Goal: Information Seeking & Learning: Learn about a topic

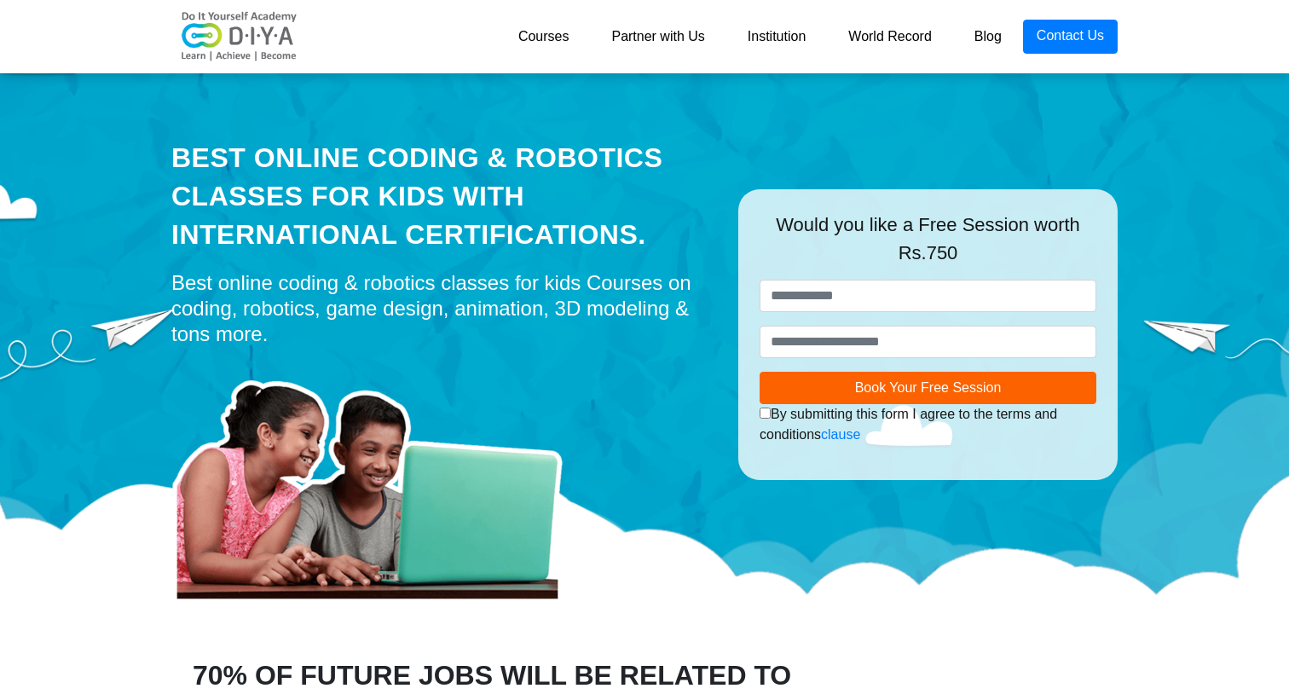
drag, startPoint x: 752, startPoint y: 208, endPoint x: 1096, endPoint y: 274, distance: 350.6
click at [1096, 274] on div "**********" at bounding box center [927, 334] width 379 height 291
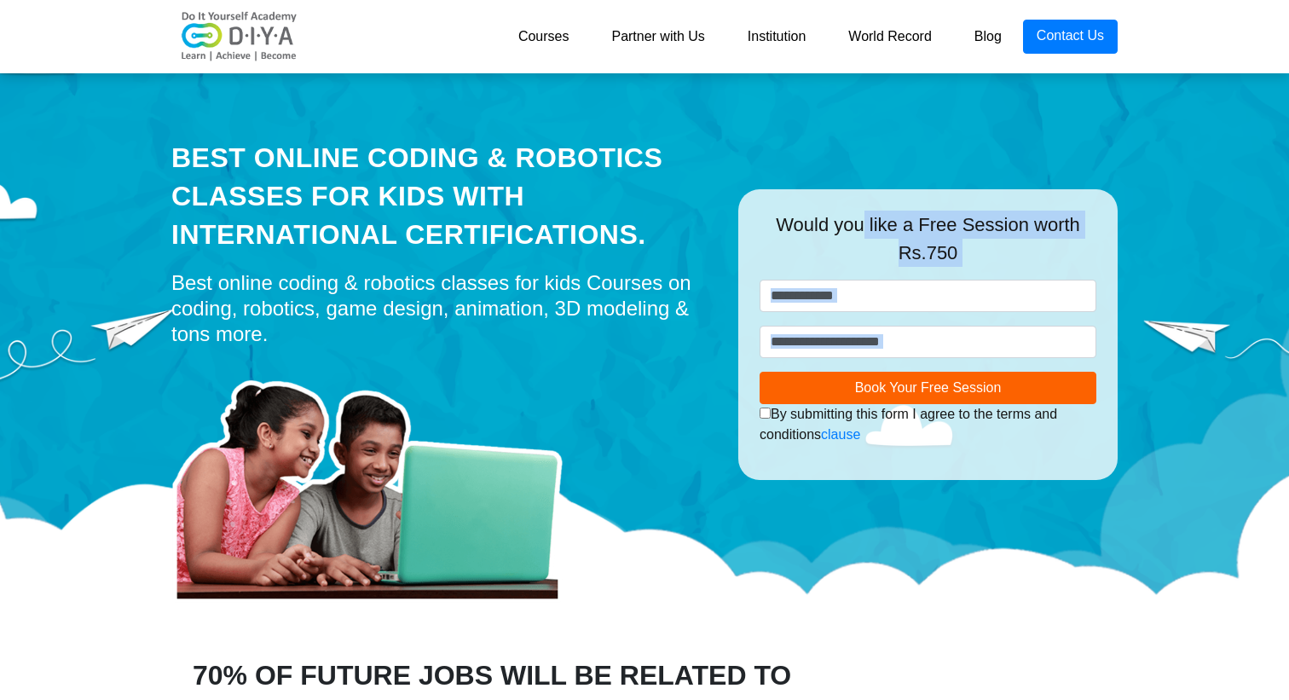
drag, startPoint x: 1155, startPoint y: 471, endPoint x: 878, endPoint y: 194, distance: 391.2
click at [878, 194] on div "Best Online Coding & Robotics Classes for kids with International Certification…" at bounding box center [644, 343] width 1289 height 554
click at [878, 194] on div "**********" at bounding box center [927, 334] width 379 height 291
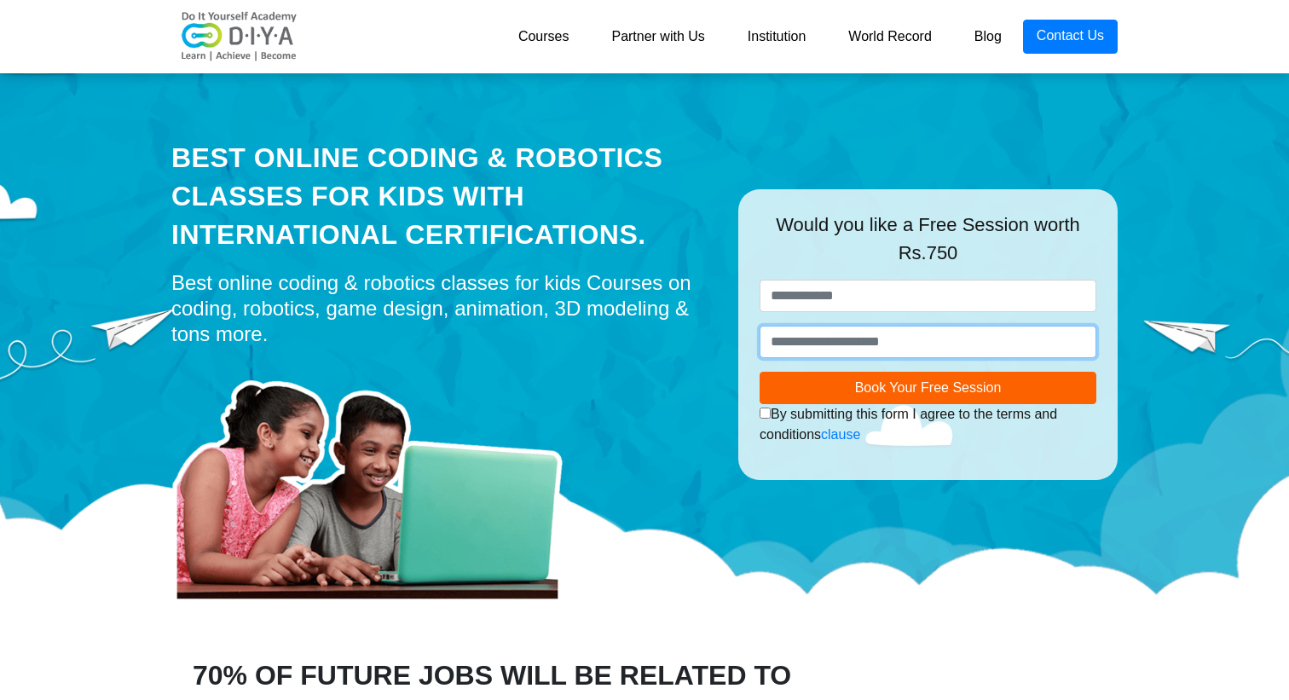
click at [851, 339] on input "number" at bounding box center [928, 342] width 337 height 32
click at [708, 373] on div at bounding box center [441, 478] width 541 height 247
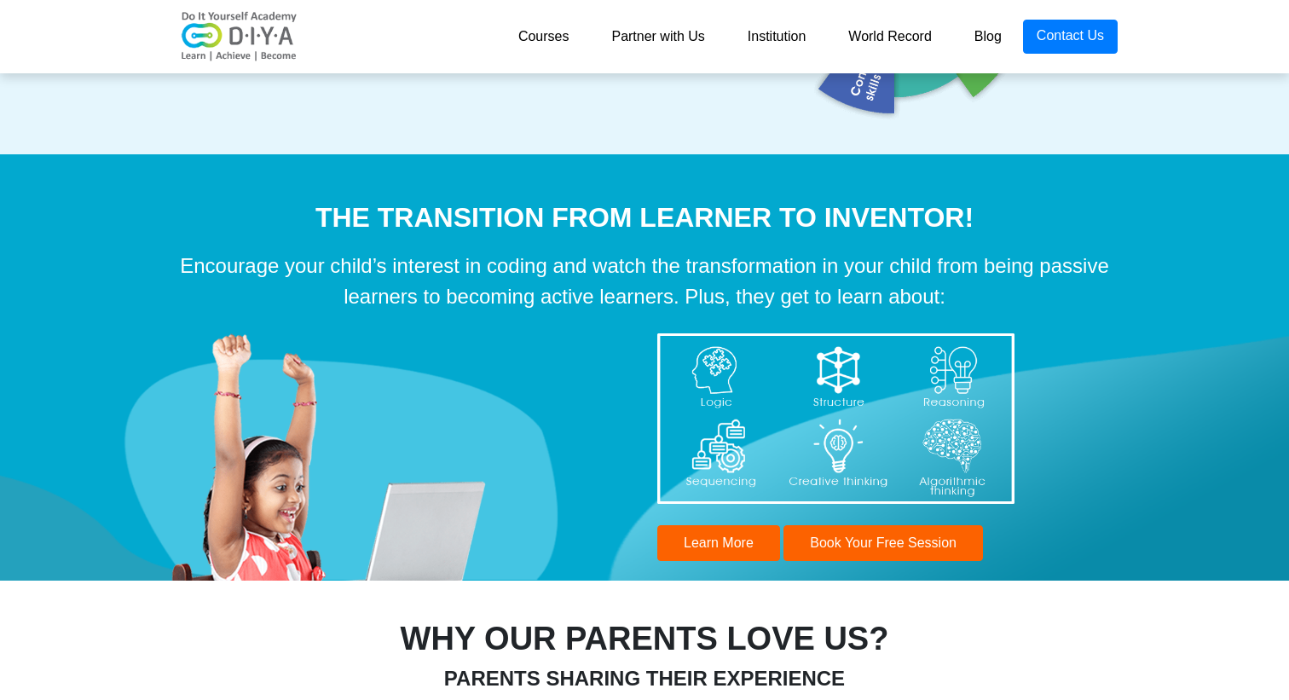
scroll to position [5117, 0]
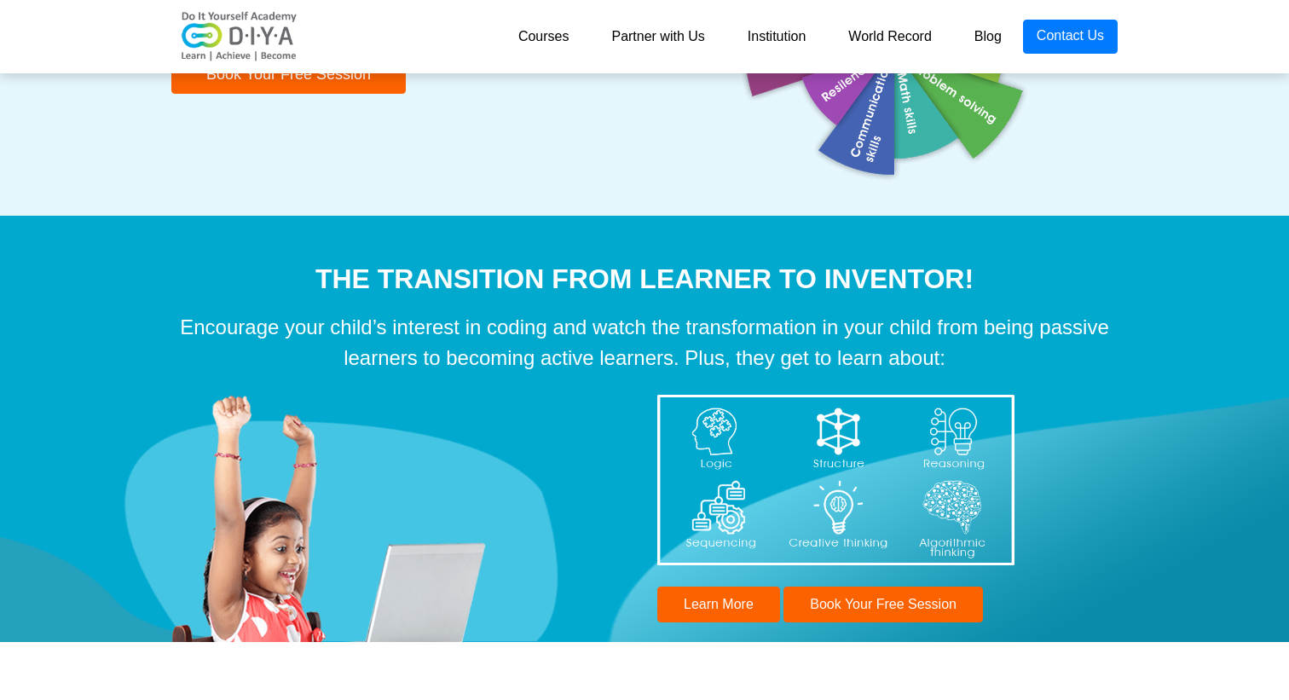
click at [656, 37] on link "Partner with Us" at bounding box center [658, 37] width 136 height 34
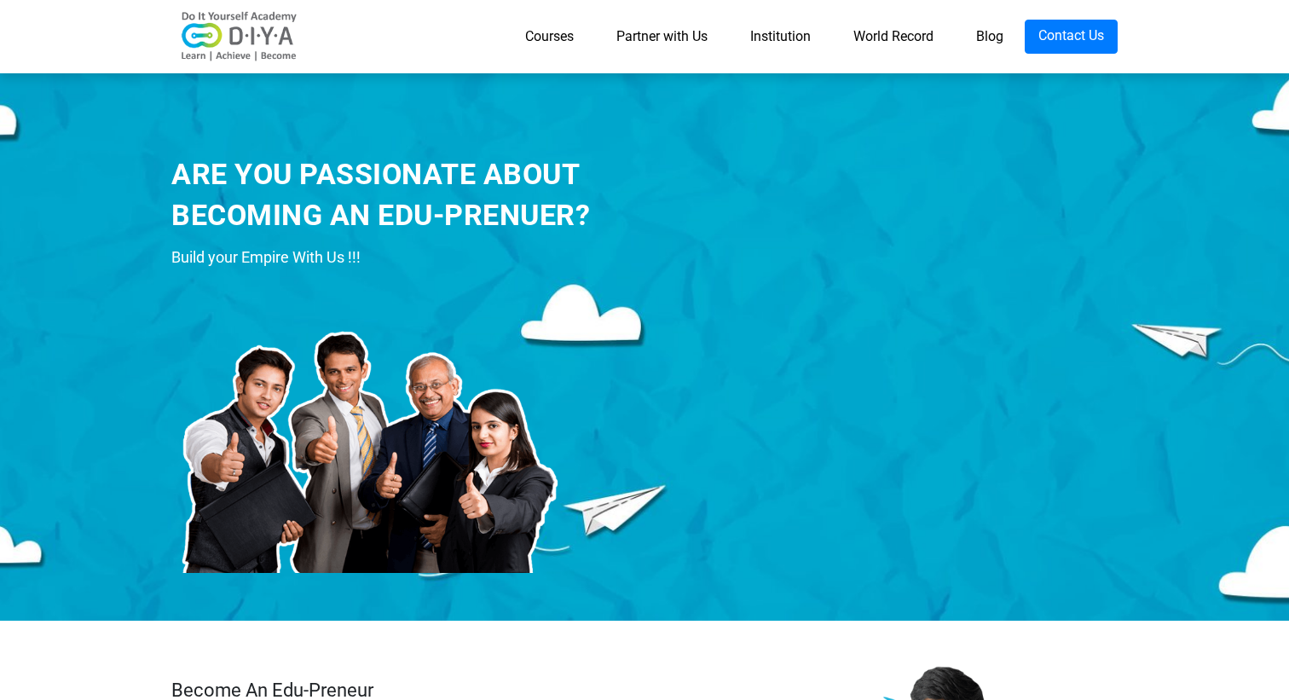
click at [552, 39] on link "Courses" at bounding box center [549, 37] width 91 height 34
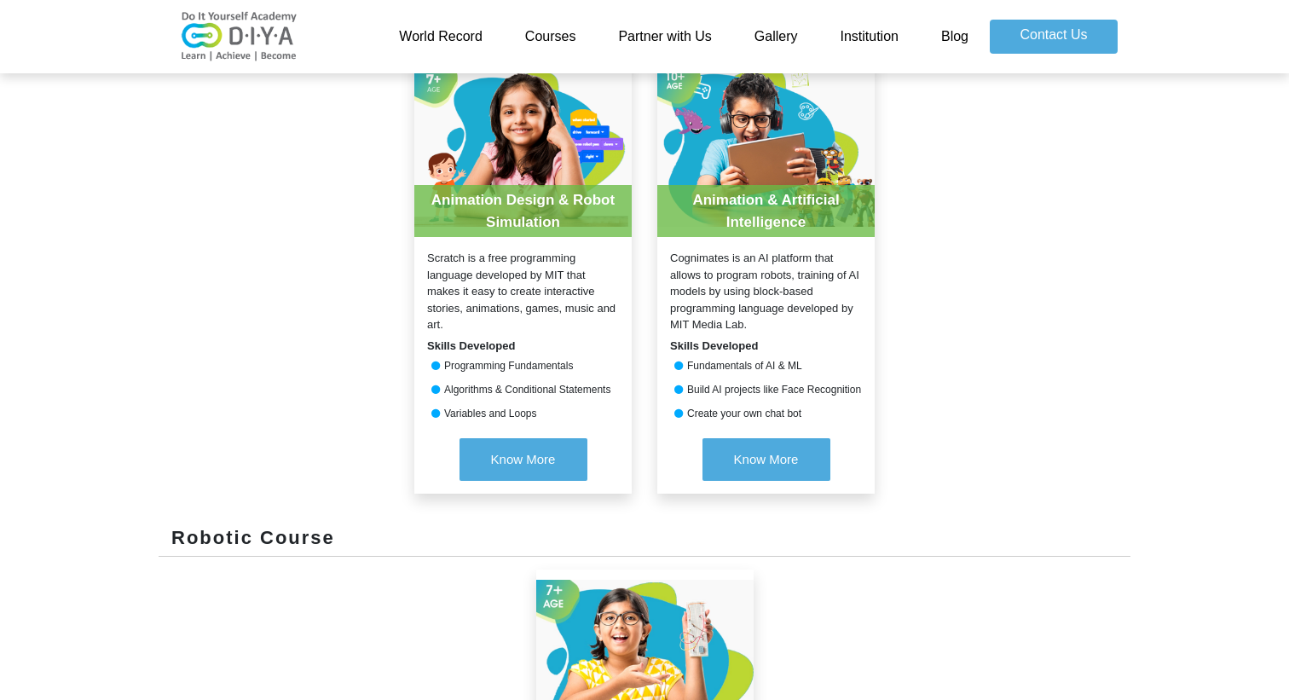
scroll to position [751, 0]
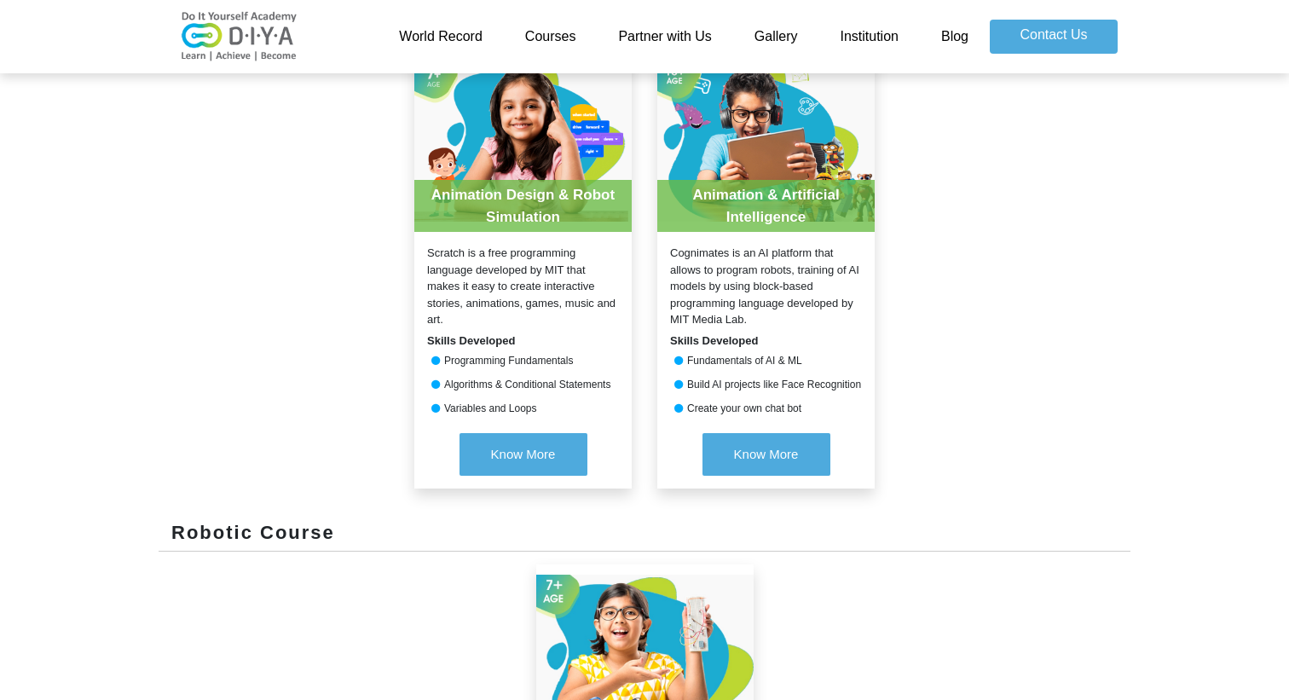
drag, startPoint x: 434, startPoint y: 282, endPoint x: 553, endPoint y: 410, distance: 174.9
click at [553, 410] on div "Animation Design & Robot Simulation Scratch is a free programming language deve…" at bounding box center [522, 269] width 217 height 440
click at [553, 410] on div "Variables and Loops" at bounding box center [522, 408] width 217 height 15
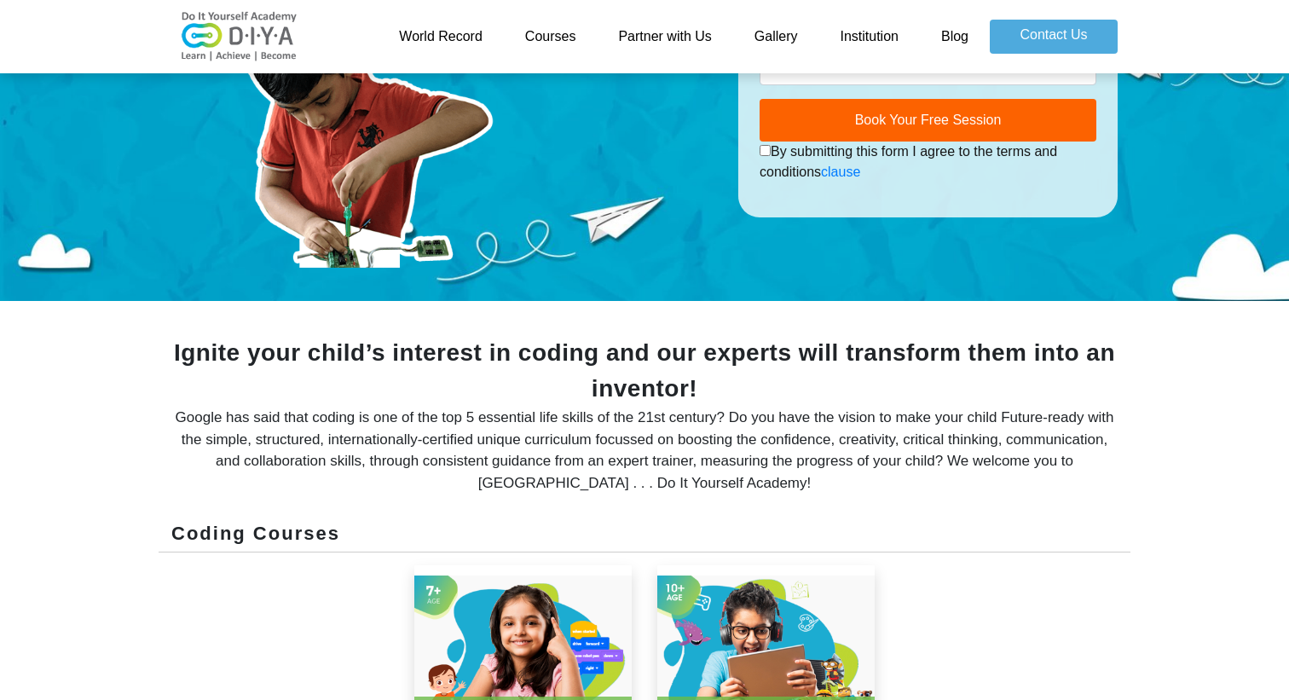
scroll to position [0, 0]
